Goal: Navigation & Orientation: Find specific page/section

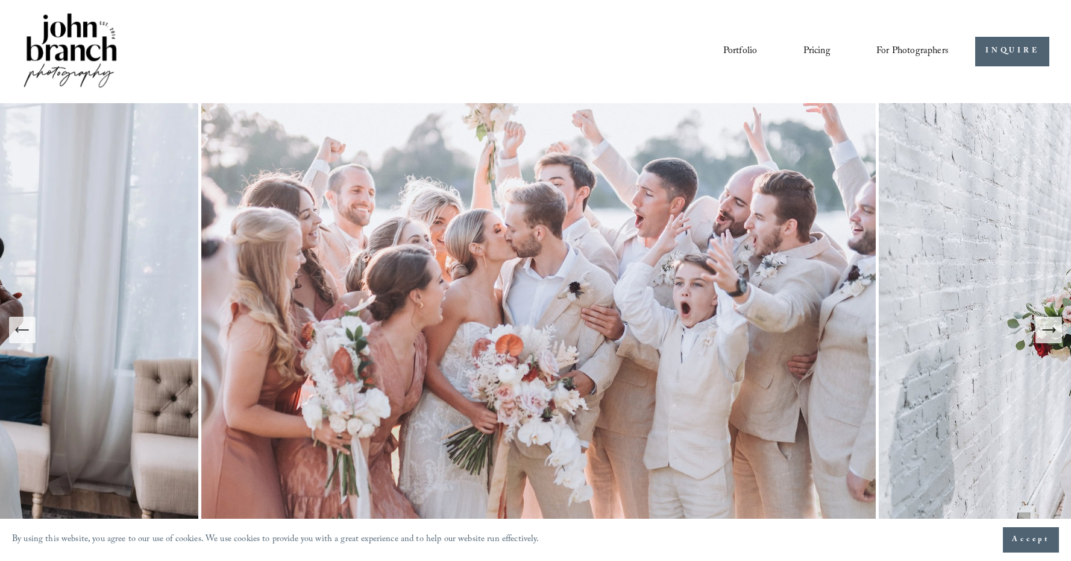
click at [750, 42] on link "Portfolio" at bounding box center [740, 51] width 34 height 20
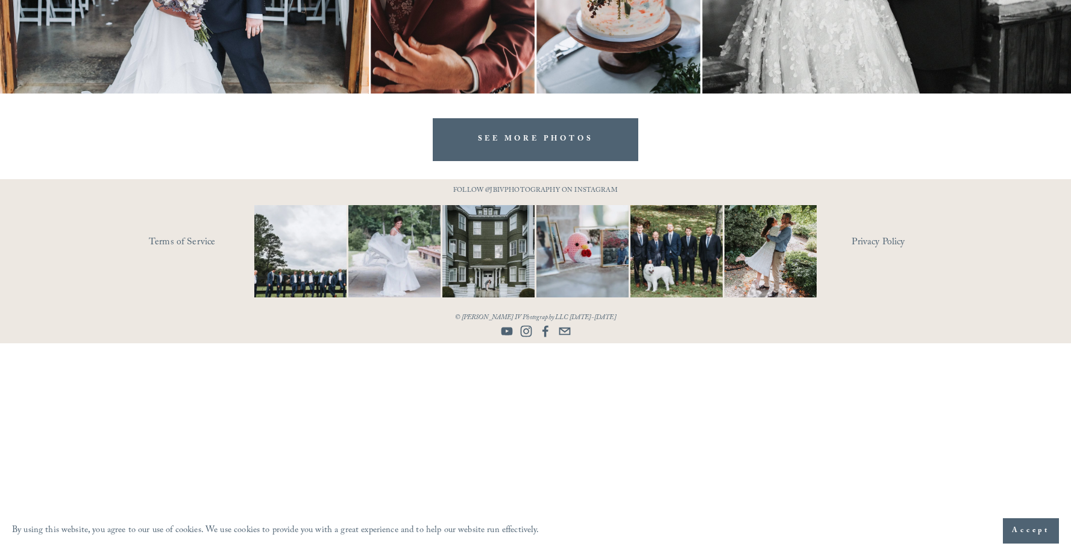
scroll to position [2669, 0]
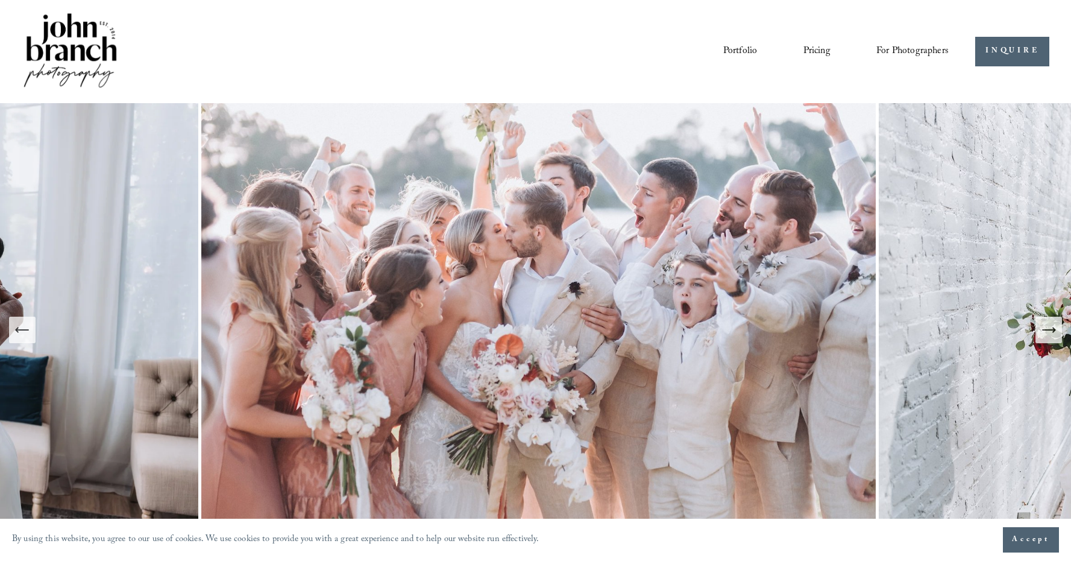
click at [747, 48] on link "Portfolio" at bounding box center [740, 51] width 34 height 20
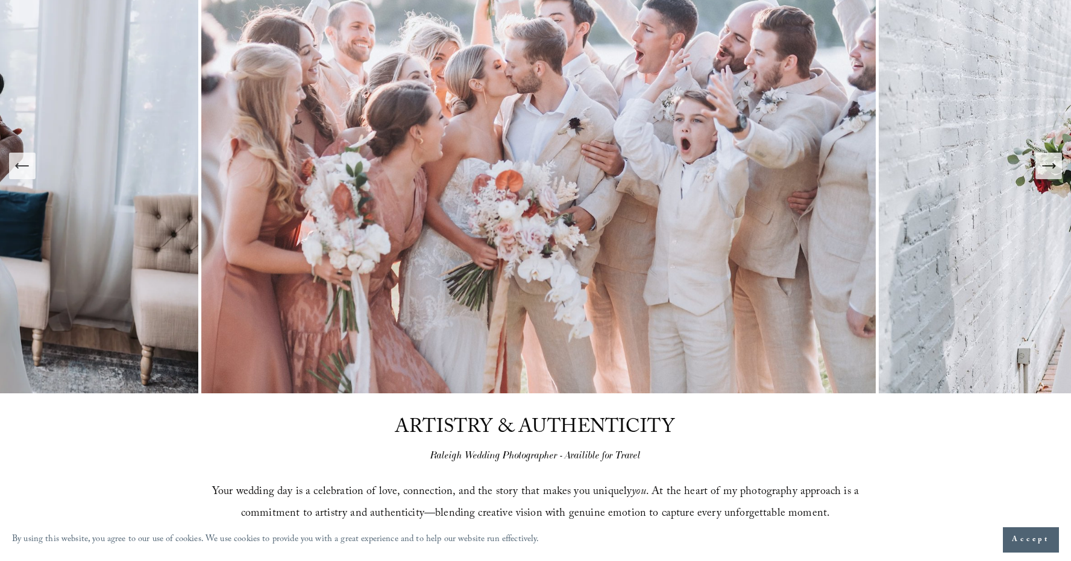
scroll to position [168, 0]
